Goal: Information Seeking & Learning: Understand process/instructions

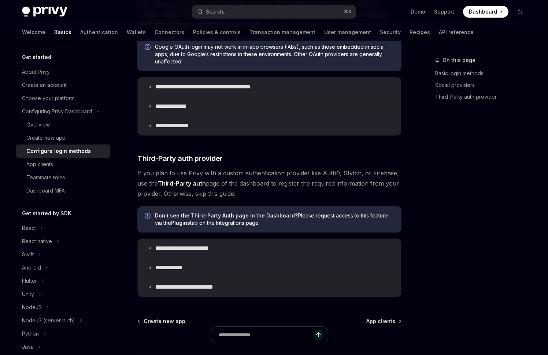
scroll to position [253, 0]
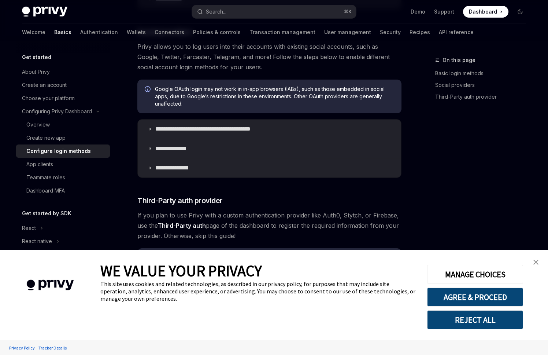
click at [534, 262] on img "close banner" at bounding box center [536, 261] width 5 height 5
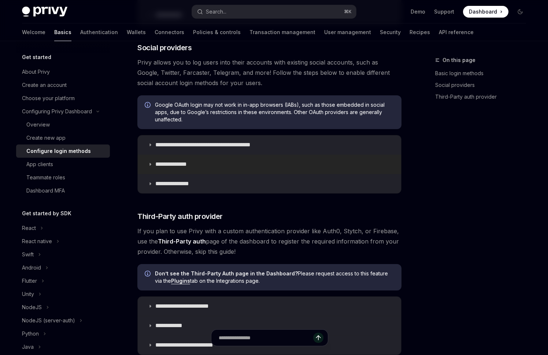
scroll to position [235, 0]
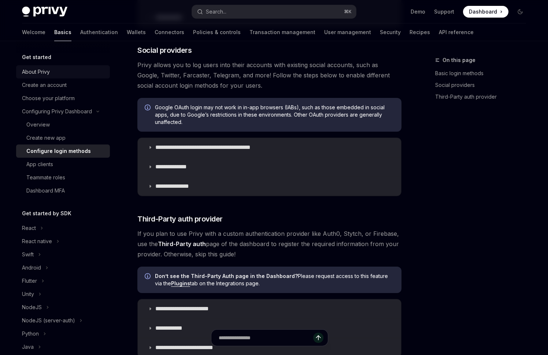
click at [52, 76] on div "About Privy" at bounding box center [64, 71] width 84 height 9
type textarea "*"
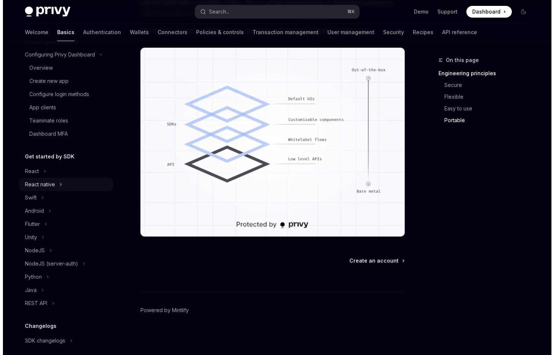
scroll to position [128, 0]
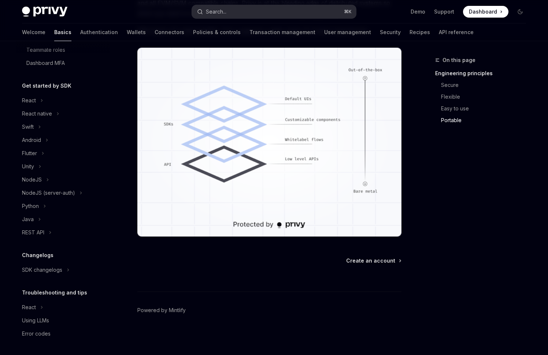
click at [234, 13] on button "Search... ⌘ K" at bounding box center [274, 11] width 164 height 13
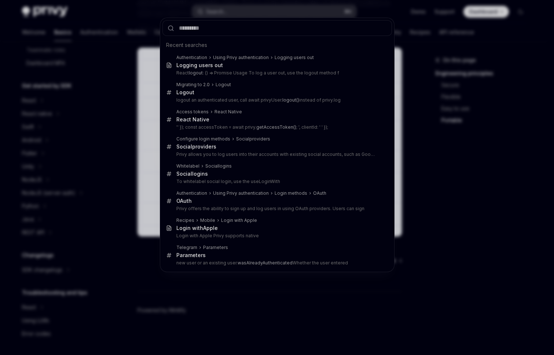
type input "**********"
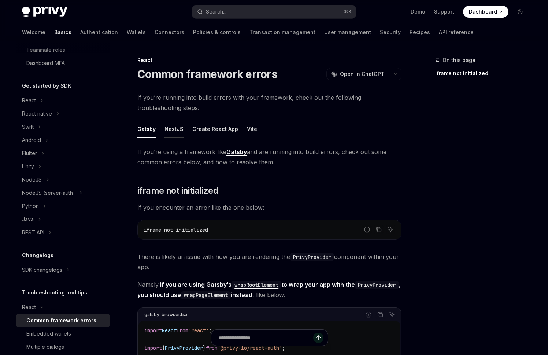
click at [175, 132] on button "NextJS" at bounding box center [174, 128] width 19 height 17
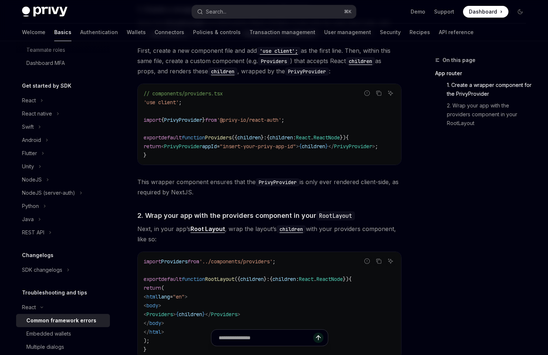
scroll to position [230, 0]
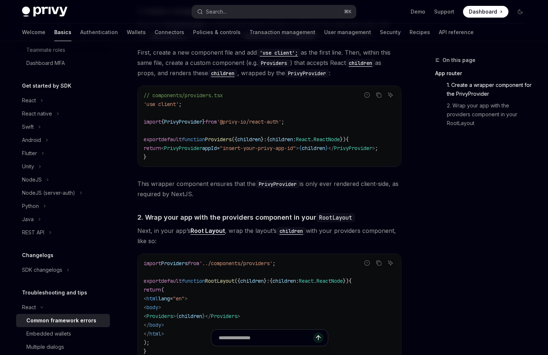
click at [268, 172] on div "If you’re using a framework like NextJS and are running into build errors, chec…" at bounding box center [269, 185] width 264 height 537
click at [269, 172] on div "If you’re using a framework like NextJS and are running into build errors, chec…" at bounding box center [269, 185] width 264 height 537
drag, startPoint x: 270, startPoint y: 170, endPoint x: 312, endPoint y: 169, distance: 41.4
click at [309, 169] on div "If you’re using a framework like NextJS and are running into build errors, chec…" at bounding box center [269, 185] width 264 height 537
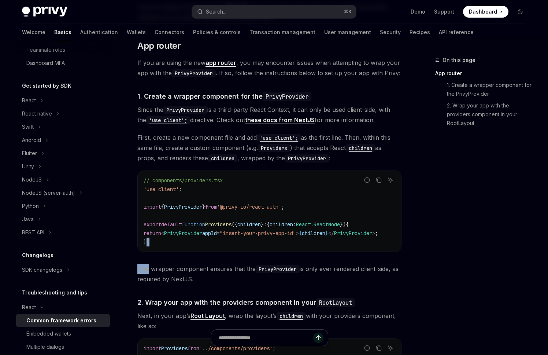
scroll to position [194, 0]
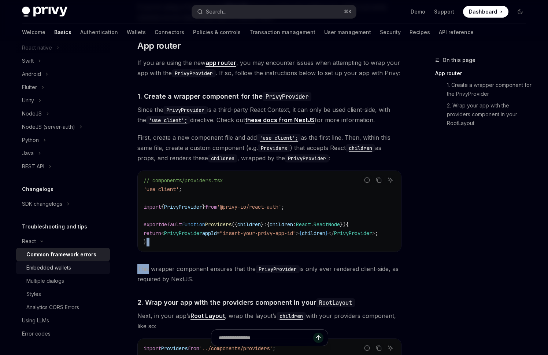
click at [82, 265] on div "Embedded wallets" at bounding box center [65, 267] width 79 height 9
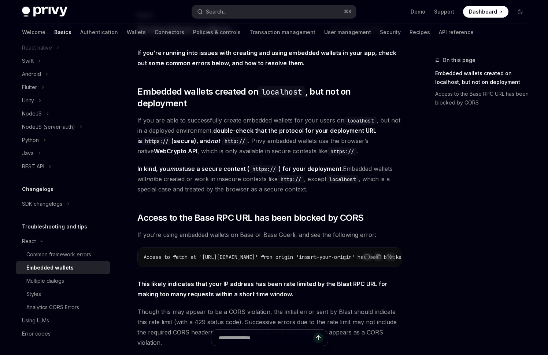
scroll to position [175, 0]
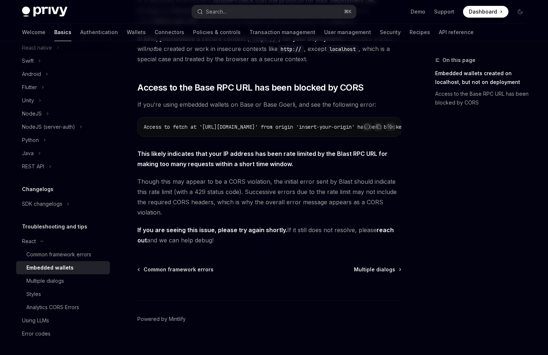
click at [250, 128] on div "Report incorrect code Copy Ask AI Access to fetch at '[URL][DOMAIN_NAME]' from …" at bounding box center [269, 127] width 264 height 20
click at [59, 277] on div "Multiple dialogs" at bounding box center [45, 280] width 38 height 9
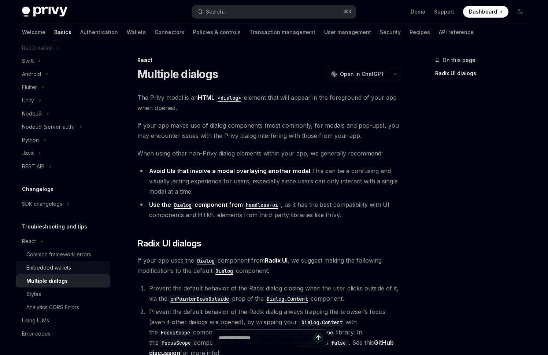
click at [60, 266] on div "Embedded wallets" at bounding box center [48, 267] width 45 height 9
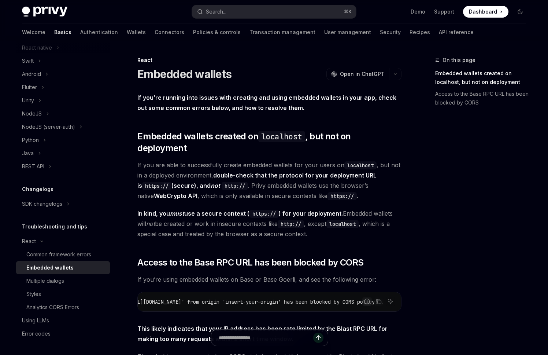
click at [320, 210] on strong "In kind, you must use a secure context ( https:// ) for your deployment." at bounding box center [240, 213] width 206 height 7
click at [321, 177] on span "If you are able to successfully create embedded wallets for your users on local…" at bounding box center [269, 180] width 264 height 41
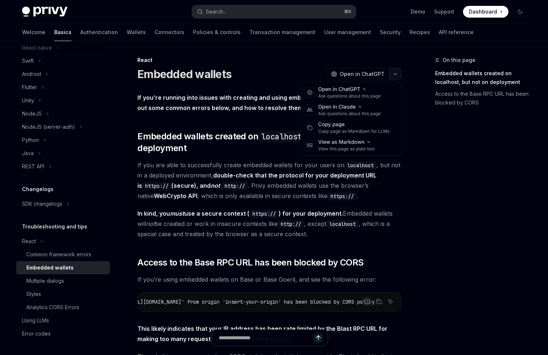
click at [394, 75] on icon "button" at bounding box center [395, 74] width 9 height 3
click at [394, 75] on button "button" at bounding box center [395, 74] width 12 height 12
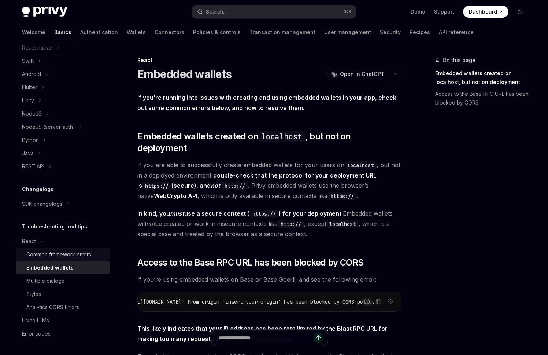
click at [61, 255] on div "Common framework errors" at bounding box center [58, 254] width 65 height 9
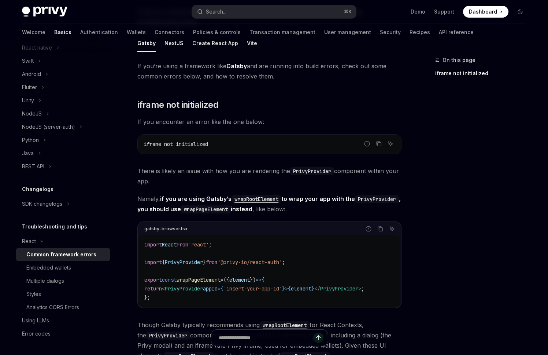
scroll to position [89, 0]
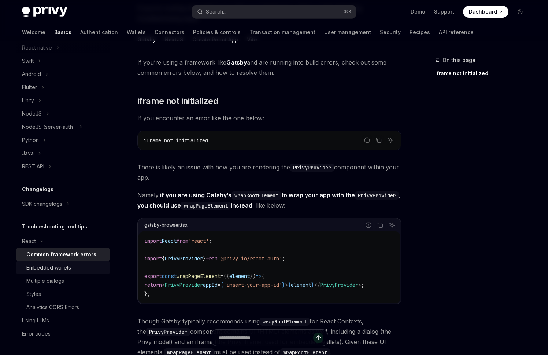
click at [61, 270] on div "Embedded wallets" at bounding box center [48, 267] width 45 height 9
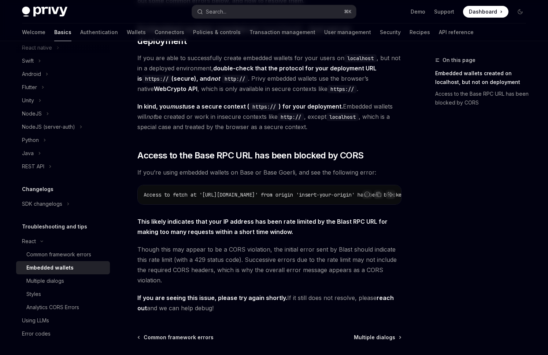
scroll to position [175, 0]
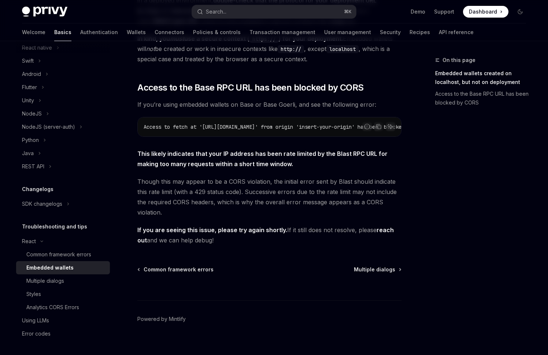
drag, startPoint x: 278, startPoint y: 128, endPoint x: 307, endPoint y: 127, distance: 29.0
click at [307, 128] on div "If you’re running into issues with creating and using embedded wallets in your …" at bounding box center [269, 82] width 264 height 328
click at [61, 264] on div "Embedded wallets" at bounding box center [49, 267] width 47 height 9
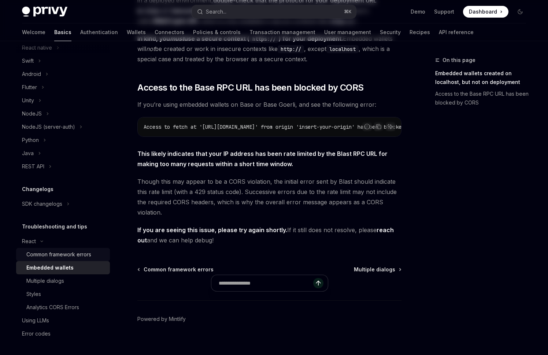
scroll to position [0, 0]
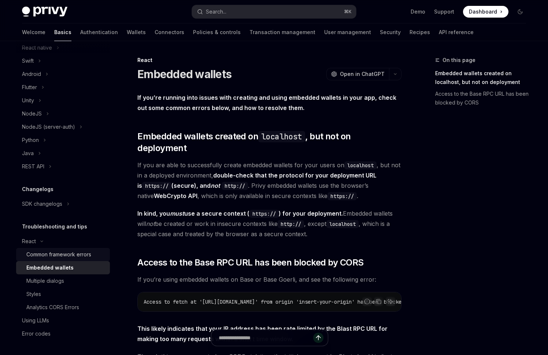
click at [60, 259] on link "Common framework errors" at bounding box center [63, 254] width 94 height 13
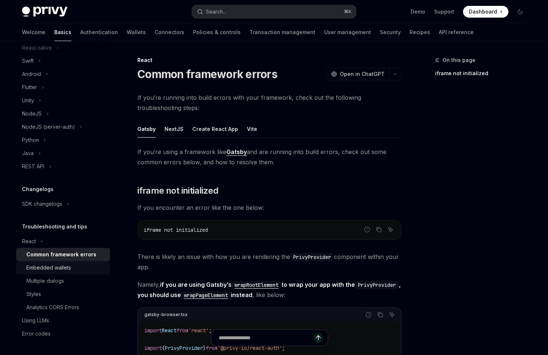
click at [60, 271] on div "Embedded wallets" at bounding box center [48, 267] width 45 height 9
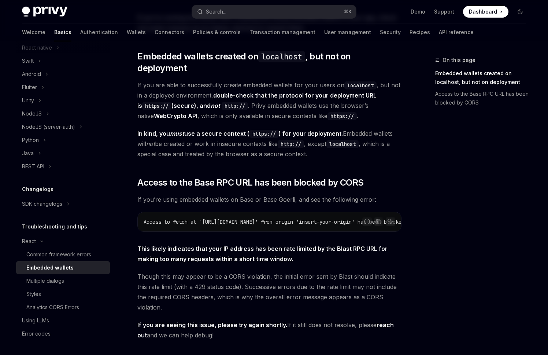
scroll to position [175, 0]
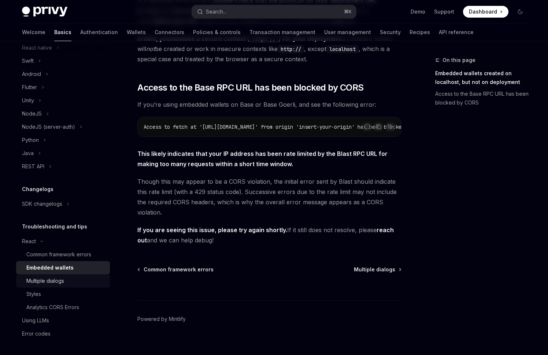
click at [58, 279] on div "Multiple dialogs" at bounding box center [45, 280] width 38 height 9
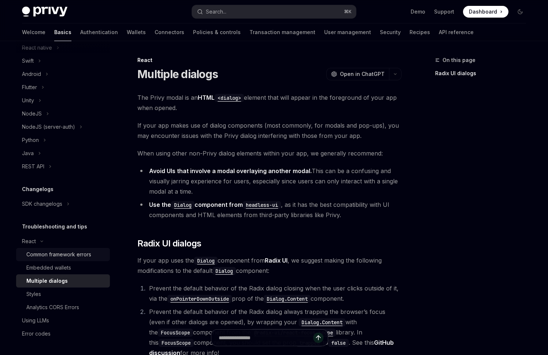
click at [71, 255] on div "Common framework errors" at bounding box center [58, 254] width 65 height 9
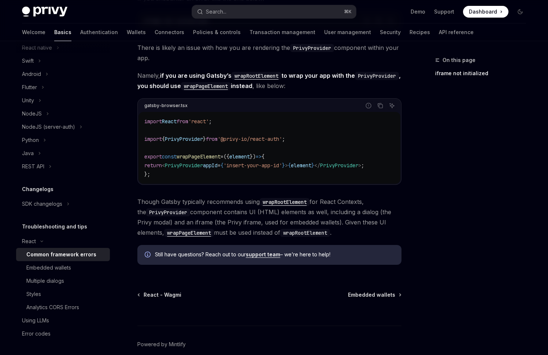
scroll to position [212, 0]
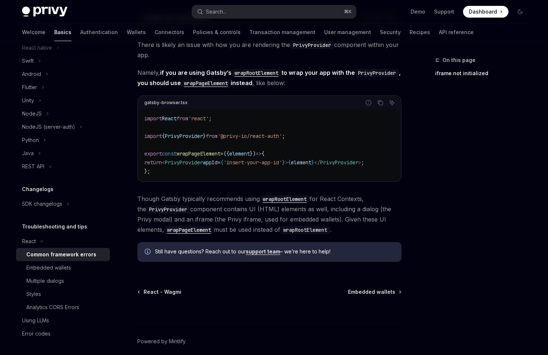
click at [199, 159] on span "PrivyProvider" at bounding box center [184, 162] width 38 height 7
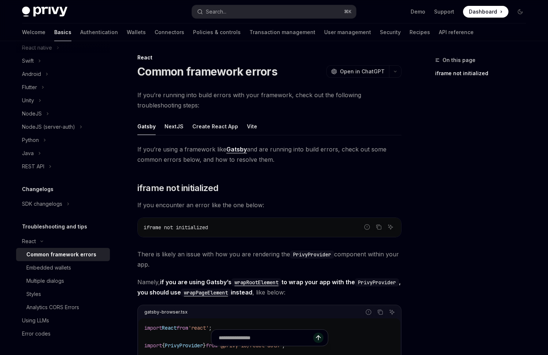
scroll to position [0, 0]
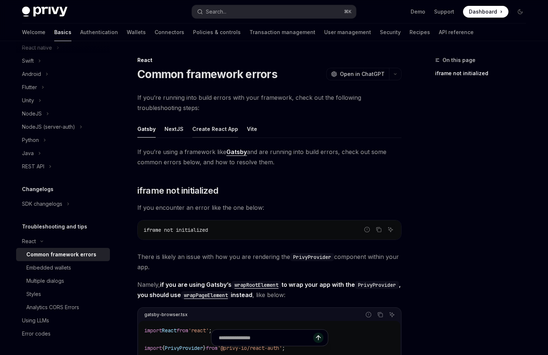
click at [194, 127] on button "Create React App" at bounding box center [215, 128] width 46 height 17
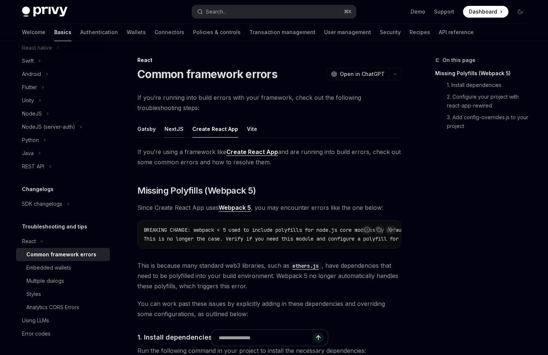
click at [178, 129] on button "NextJS" at bounding box center [174, 128] width 19 height 17
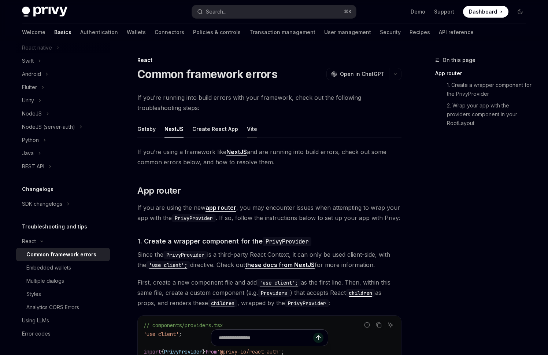
click at [250, 129] on button "Vite" at bounding box center [252, 128] width 10 height 17
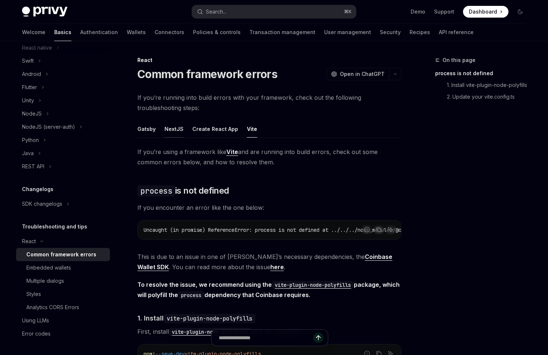
click at [168, 131] on button "NextJS" at bounding box center [174, 128] width 19 height 17
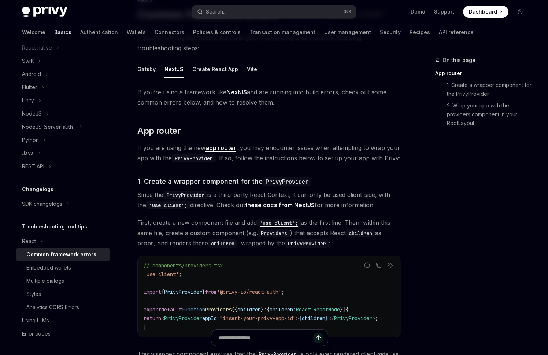
scroll to position [67, 0]
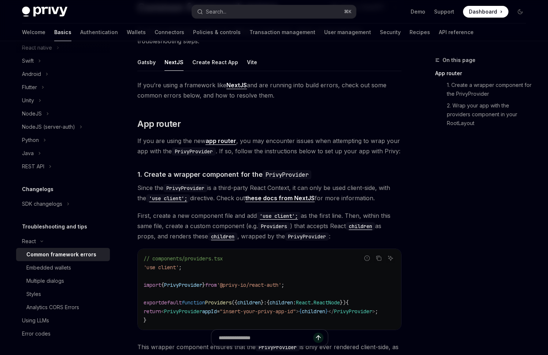
click at [284, 198] on link "these docs from NextJS" at bounding box center [280, 198] width 70 height 8
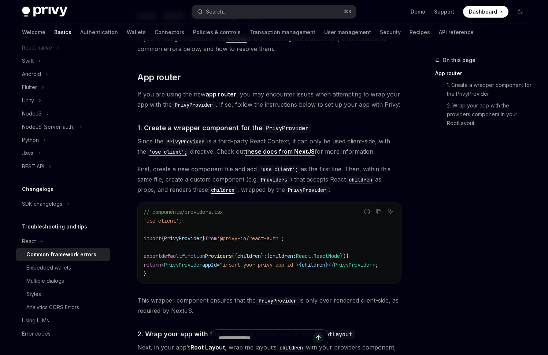
scroll to position [166, 0]
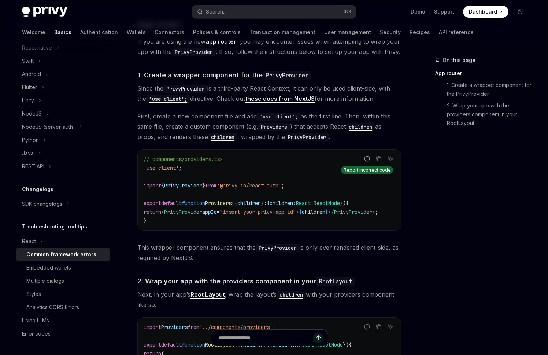
click at [369, 159] on icon "Report incorrect code" at bounding box center [367, 158] width 5 height 5
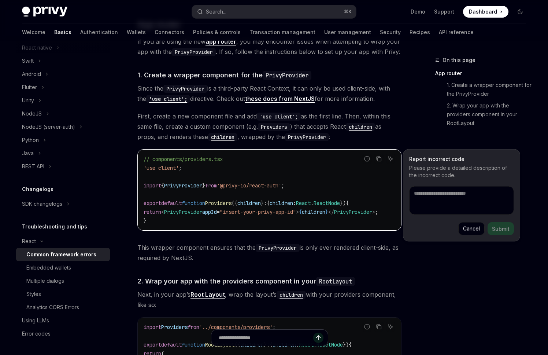
click at [391, 132] on span "First, create a new component file and add 'use client'; as the first line. The…" at bounding box center [269, 126] width 264 height 31
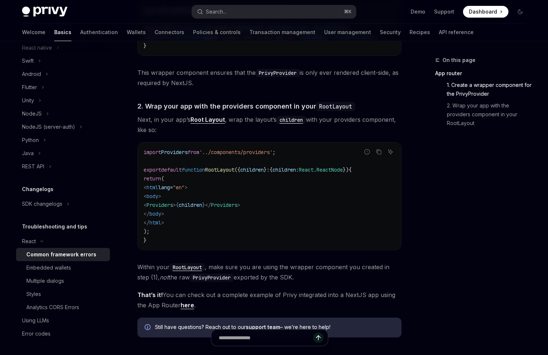
scroll to position [335, 0]
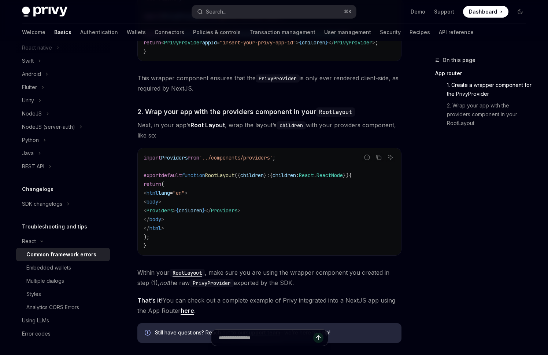
click at [288, 125] on code "children" at bounding box center [291, 125] width 29 height 8
click at [212, 129] on link "Root Layout" at bounding box center [208, 125] width 34 height 8
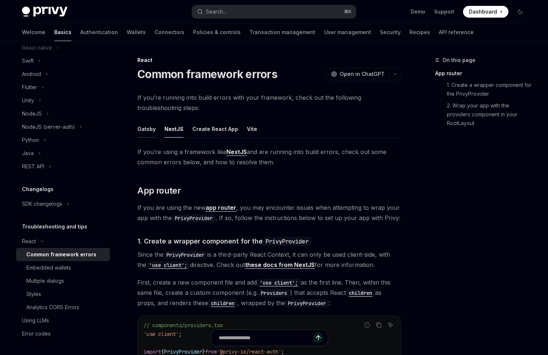
click at [147, 123] on button "Gatsby" at bounding box center [146, 128] width 18 height 17
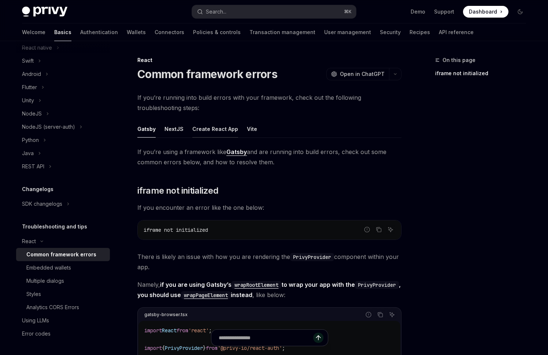
click at [214, 130] on button "Create React App" at bounding box center [215, 128] width 46 height 17
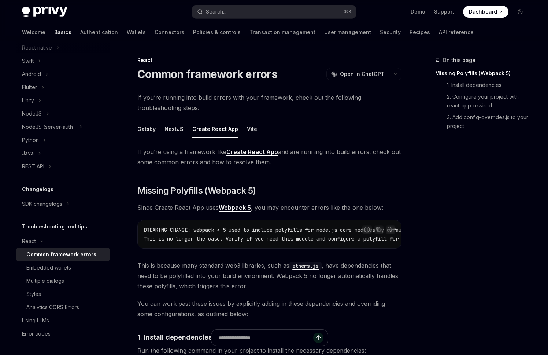
click at [260, 130] on ul "Gatsby NextJS Create React App Vite" at bounding box center [269, 129] width 264 height 18
click at [248, 129] on button "Vite" at bounding box center [252, 128] width 10 height 17
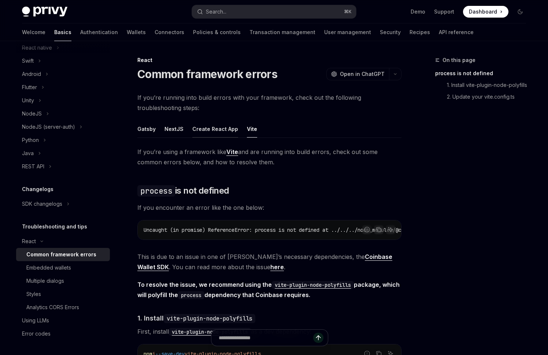
click at [225, 132] on button "Create React App" at bounding box center [215, 128] width 46 height 17
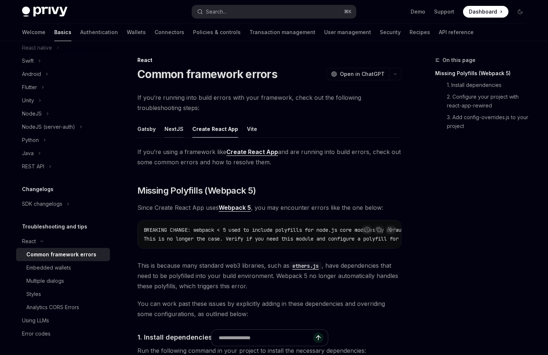
click at [177, 131] on button "NextJS" at bounding box center [174, 128] width 19 height 17
type textarea "*"
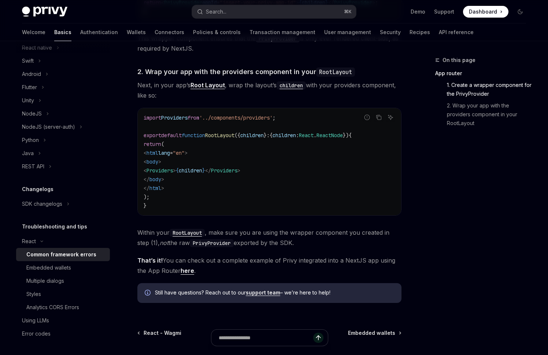
scroll to position [405, 0]
